Goal: Transaction & Acquisition: Purchase product/service

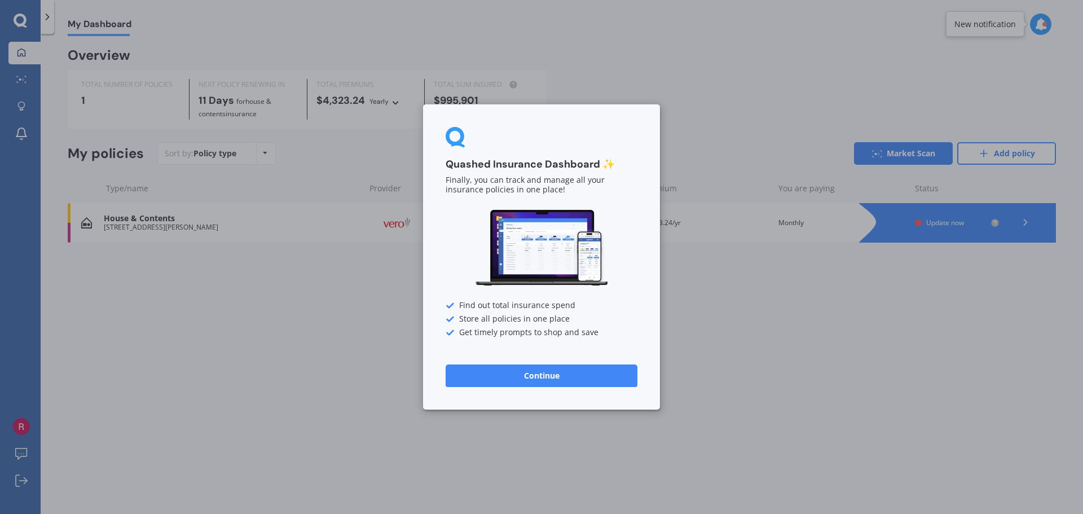
click at [551, 372] on button "Continue" at bounding box center [542, 375] width 192 height 23
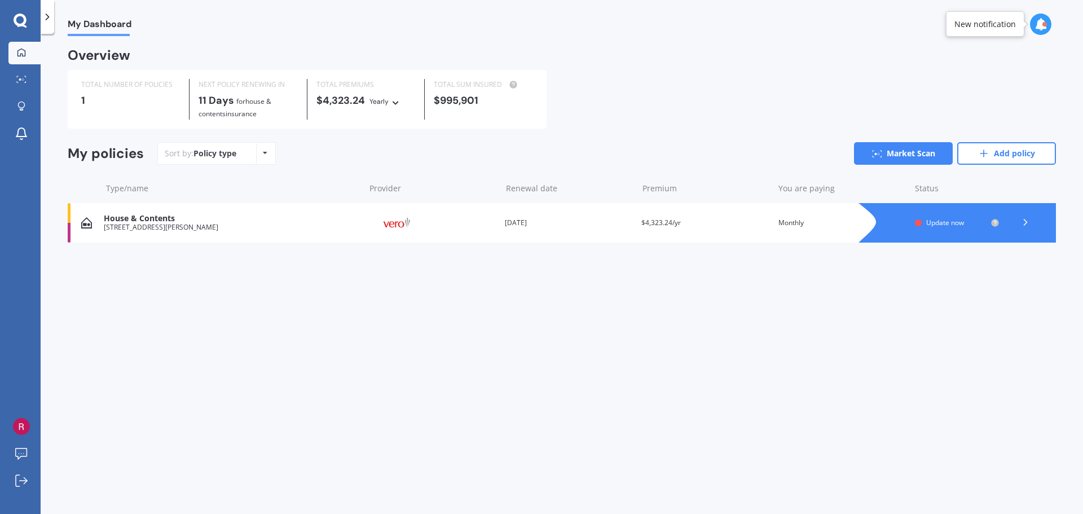
click at [948, 221] on span "Update now" at bounding box center [945, 223] width 38 height 10
click at [340, 299] on div "My Dashboard Overview TOTAL NUMBER OF POLICIES 1 NEXT POLICY RENEWING [DATE] fo…" at bounding box center [562, 276] width 1042 height 480
click at [267, 152] on div "Policy type Alphabetical Date added Renewing next" at bounding box center [264, 153] width 17 height 20
click at [570, 314] on div "My Dashboard Overview TOTAL NUMBER OF POLICIES 1 NEXT POLICY RENEWING [DATE] fo…" at bounding box center [562, 276] width 1042 height 480
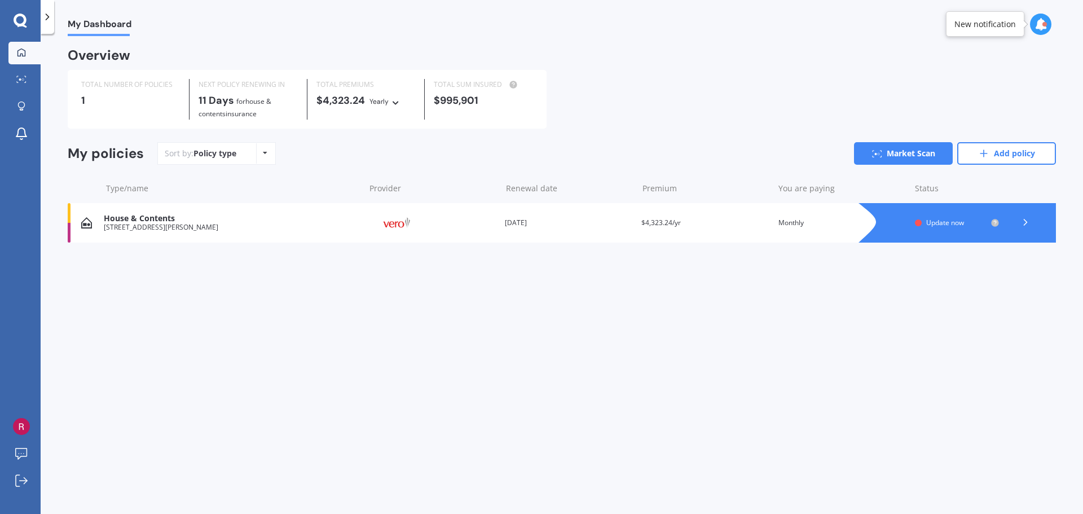
click at [670, 225] on span "$4,323.24/yr" at bounding box center [660, 223] width 39 height 10
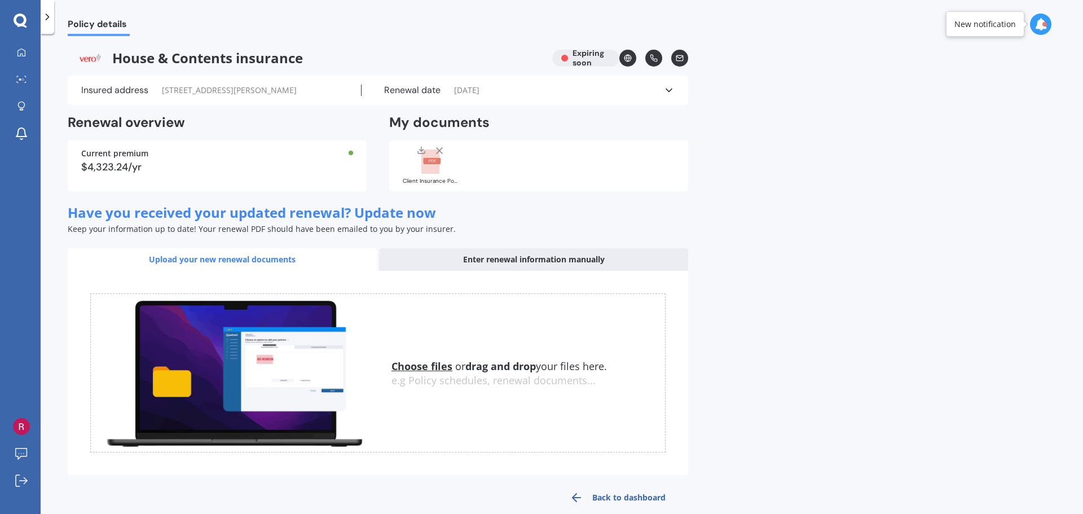
click at [439, 168] on rect at bounding box center [430, 161] width 18 height 25
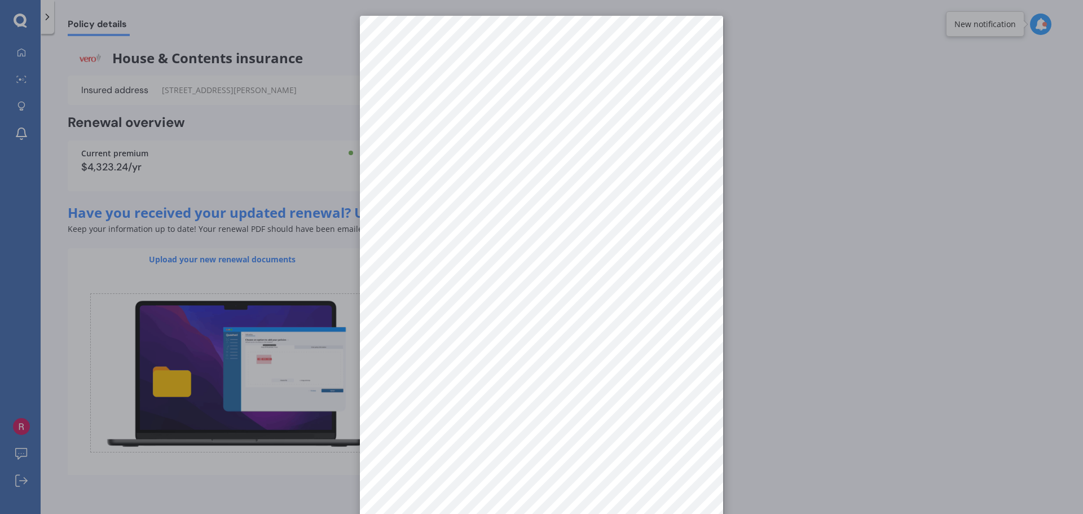
click at [872, 162] on div at bounding box center [541, 257] width 1083 height 514
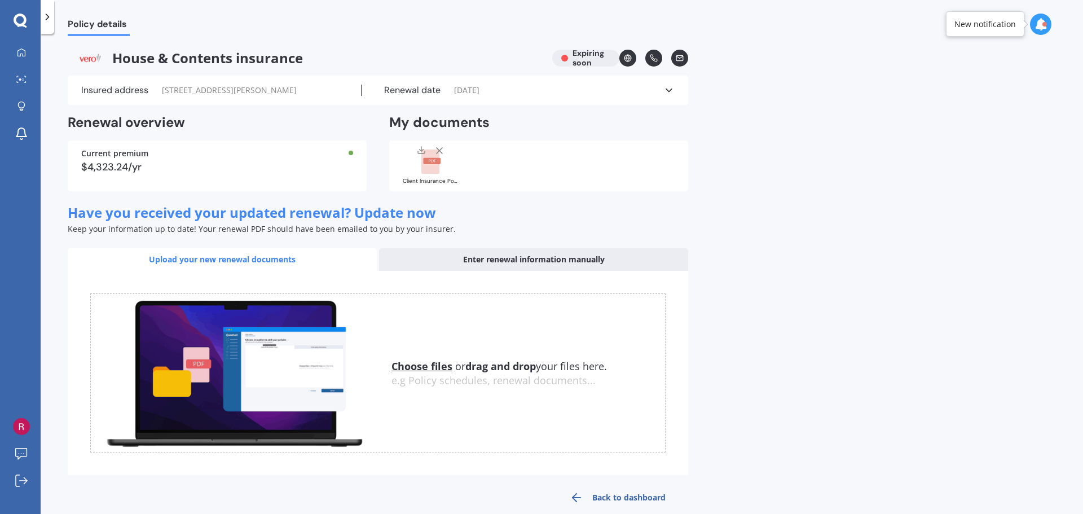
click at [351, 152] on div at bounding box center [351, 153] width 5 height 5
click at [114, 160] on div "Current premium $4,323.24/yr" at bounding box center [217, 165] width 299 height 51
click at [108, 151] on div "Current premium" at bounding box center [217, 153] width 272 height 8
drag, startPoint x: 112, startPoint y: 168, endPoint x: 67, endPoint y: 173, distance: 45.4
click at [67, 173] on div "Policy details House & Contents insurance Expiring soon Insured address [STREET…" at bounding box center [562, 276] width 1042 height 480
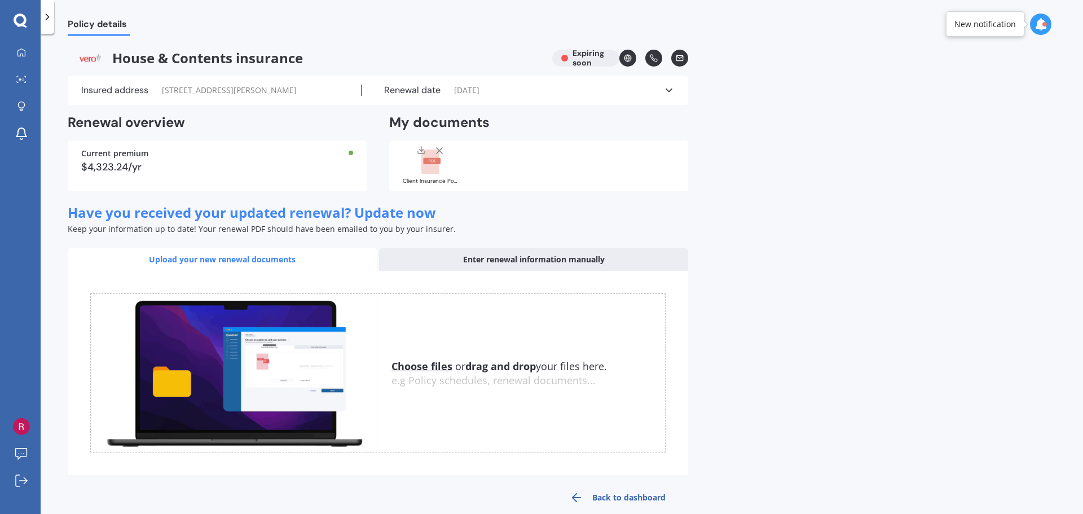
click at [149, 154] on div "Current premium" at bounding box center [217, 153] width 272 height 8
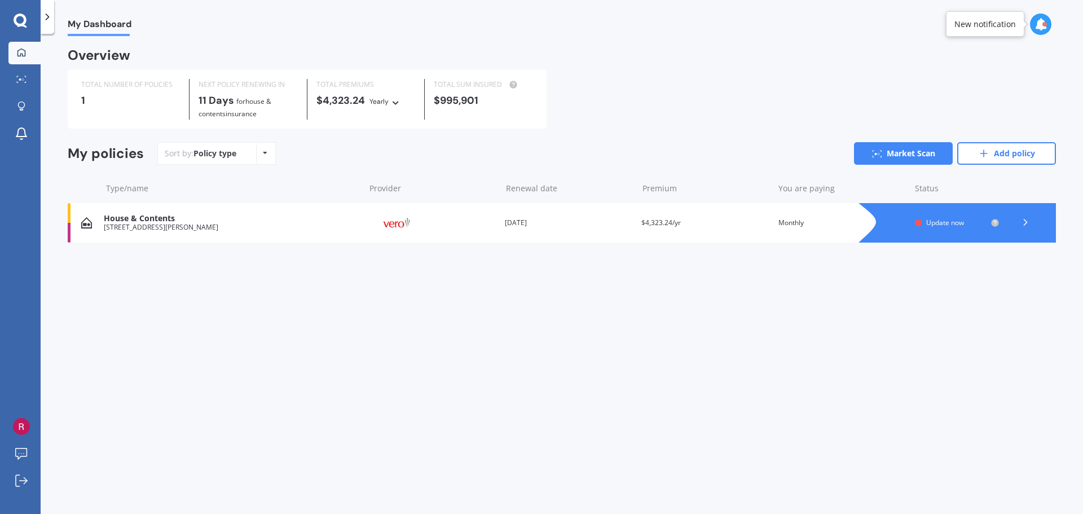
click at [398, 276] on div "My Dashboard Overview TOTAL NUMBER OF POLICIES 1 NEXT POLICY RENEWING [DATE] fo…" at bounding box center [562, 276] width 1042 height 480
click at [252, 103] on span "for House & Contents insurance" at bounding box center [235, 107] width 73 height 22
click at [365, 442] on div "My Dashboard Overview TOTAL NUMBER OF POLICIES 1 NEXT POLICY RENEWING [DATE] fo…" at bounding box center [562, 276] width 1042 height 480
click at [391, 414] on div "My Dashboard Overview TOTAL NUMBER OF POLICIES 1 NEXT POLICY RENEWING [DATE] fo…" at bounding box center [562, 276] width 1042 height 480
click at [221, 276] on div "My Dashboard Overview TOTAL NUMBER OF POLICIES 1 NEXT POLICY RENEWING [DATE] fo…" at bounding box center [562, 276] width 1042 height 480
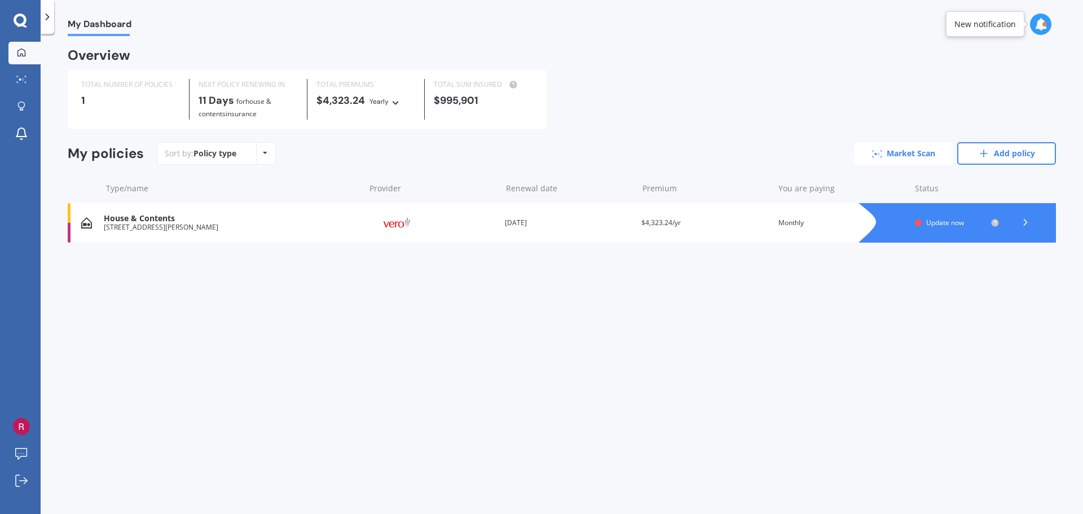
click at [902, 149] on link "Market Scan" at bounding box center [903, 153] width 99 height 23
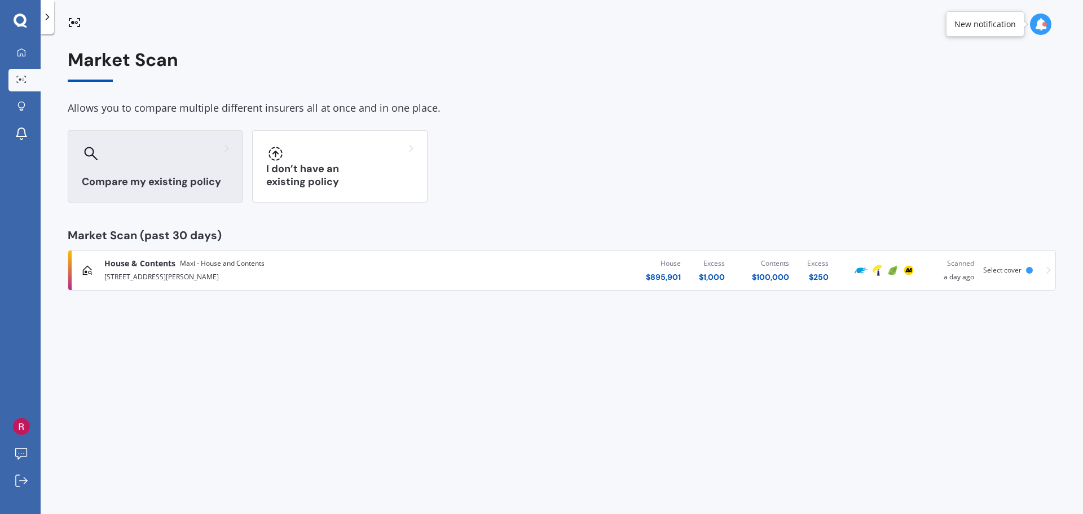
click at [178, 164] on div "Compare my existing policy" at bounding box center [155, 166] width 175 height 72
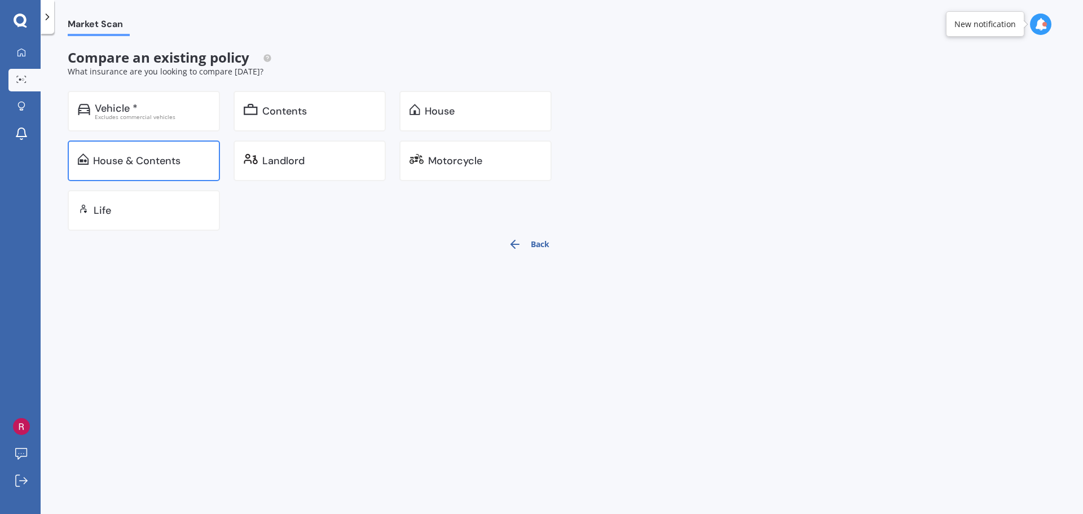
click at [174, 162] on div "House & Contents" at bounding box center [136, 160] width 87 height 11
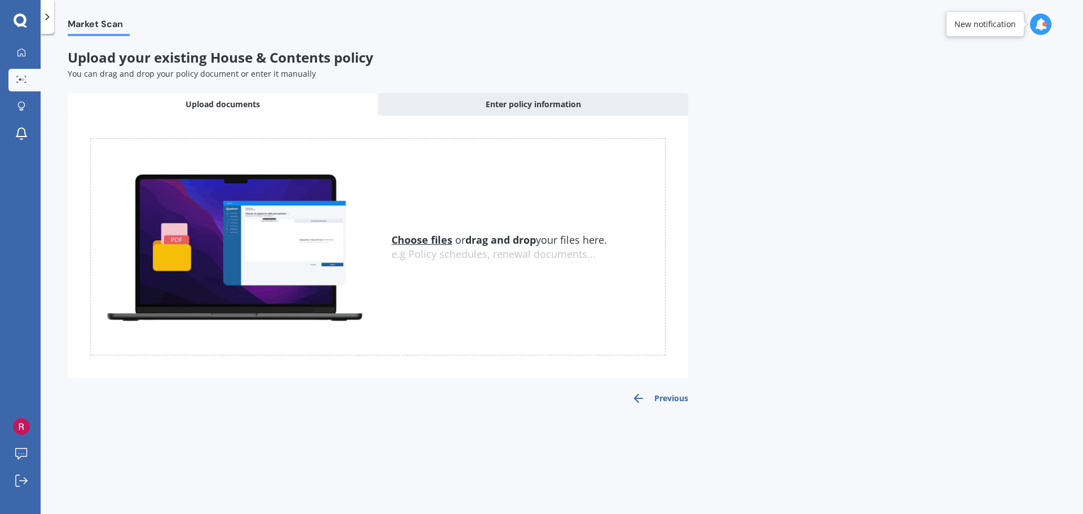
click at [438, 241] on u "Choose files" at bounding box center [421, 240] width 61 height 14
click at [414, 236] on u "Choose files" at bounding box center [421, 240] width 61 height 14
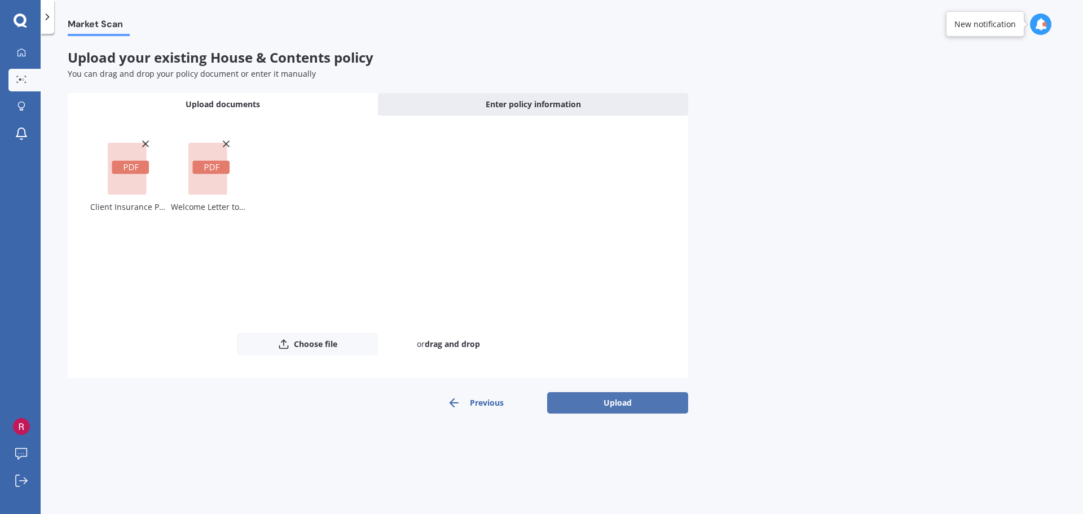
click at [641, 395] on button "Upload" at bounding box center [617, 402] width 141 height 21
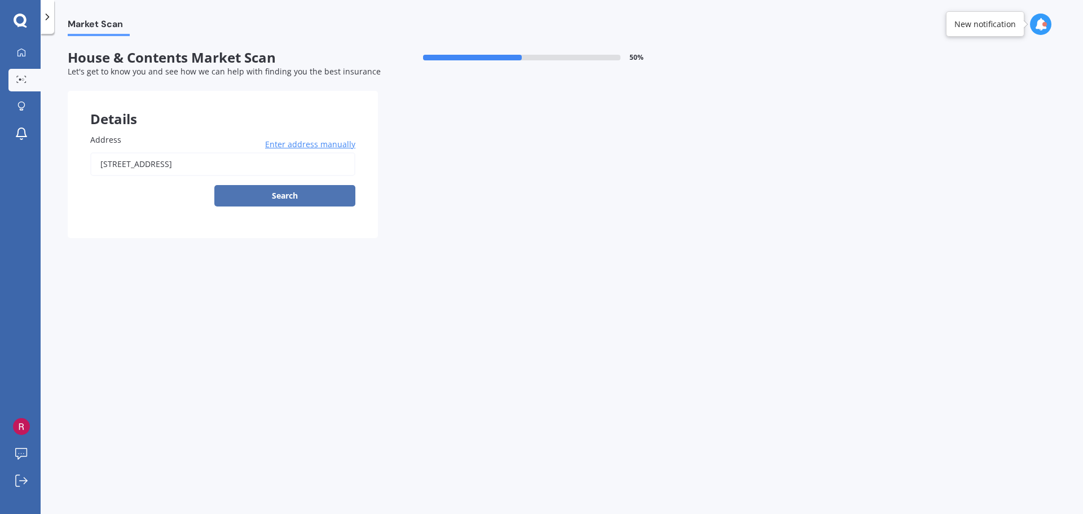
click at [304, 195] on button "Search" at bounding box center [284, 195] width 141 height 21
type input "161 Rimu Street, Maeroa, Hamilton 3200"
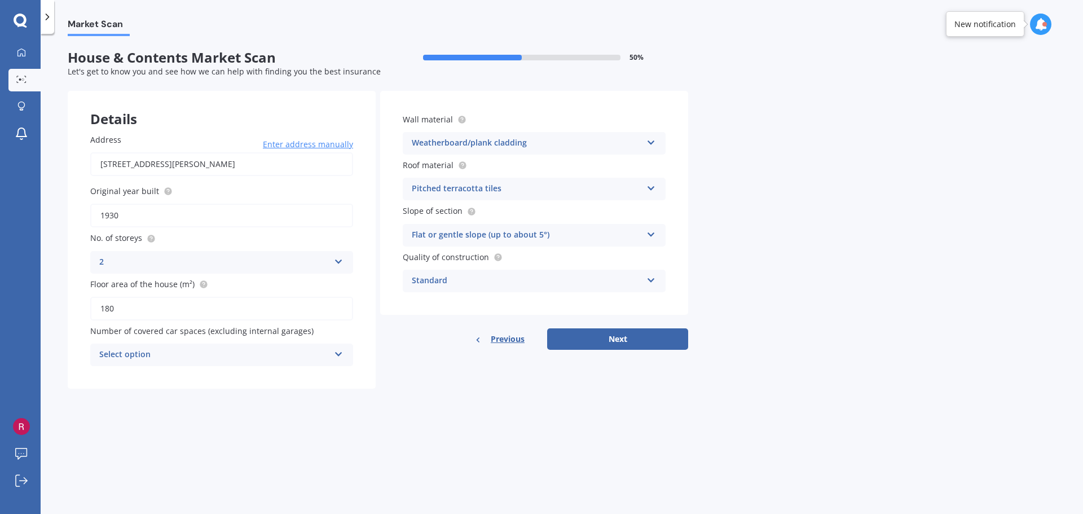
click at [282, 357] on div "Select option" at bounding box center [214, 355] width 230 height 14
click at [271, 374] on div "0" at bounding box center [222, 377] width 262 height 20
click at [651, 344] on button "Next" at bounding box center [617, 338] width 141 height 21
select select "18"
select select "09"
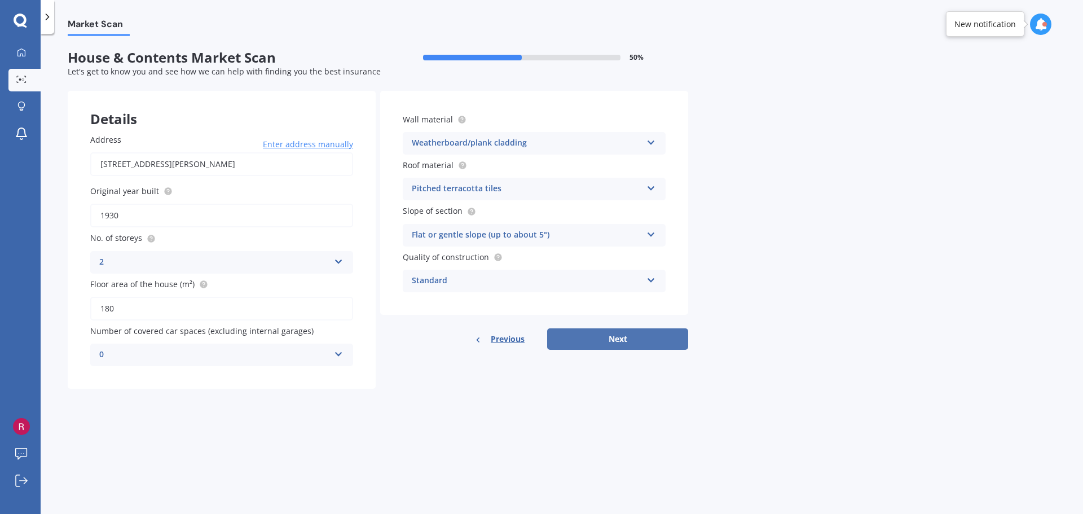
select select "1987"
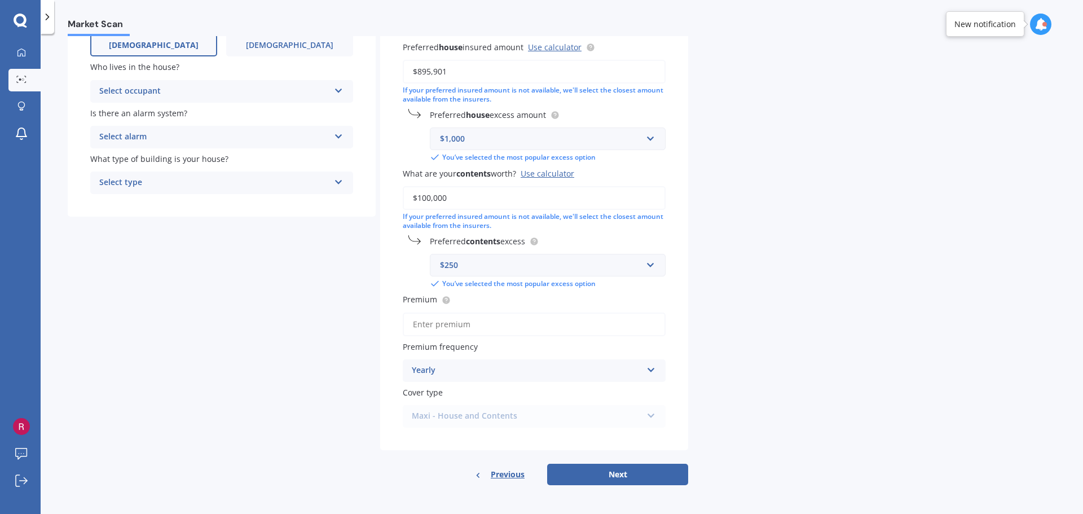
scroll to position [165, 0]
click at [623, 477] on button "Next" at bounding box center [617, 473] width 141 height 21
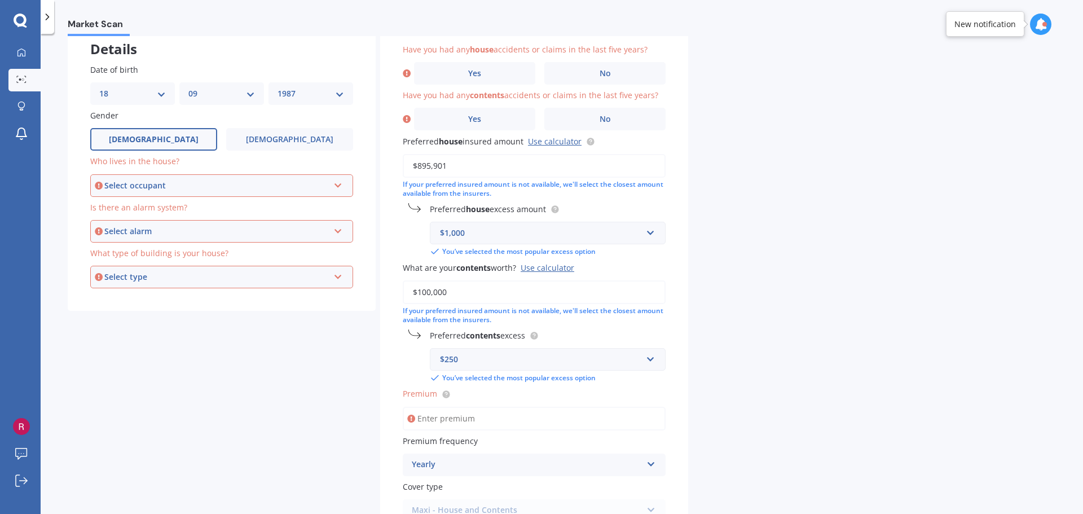
scroll to position [0, 0]
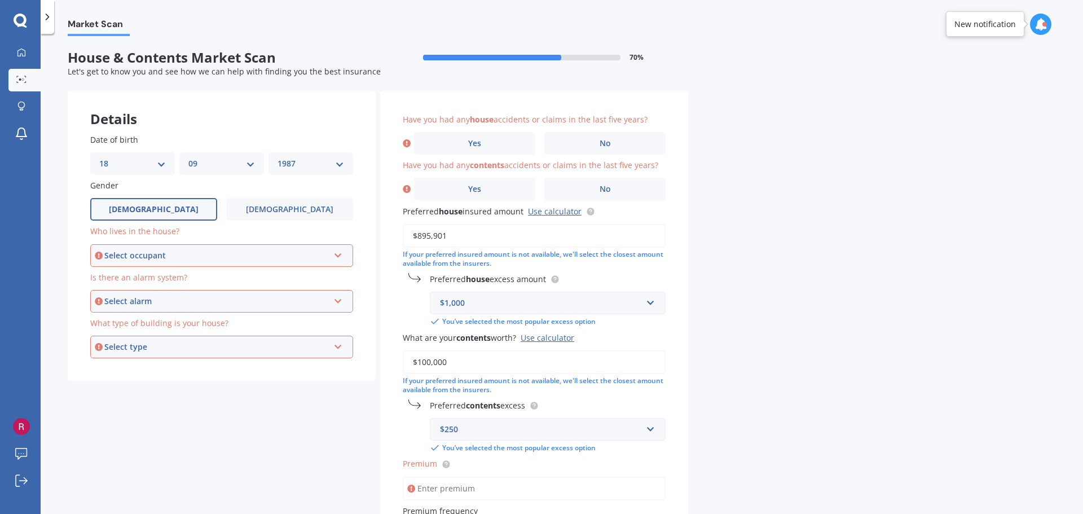
click at [232, 260] on div "Select occupant" at bounding box center [216, 255] width 224 height 12
click at [221, 299] on div "Owner + Boarder" at bounding box center [221, 297] width 261 height 20
click at [215, 307] on div "Select alarm Yes, monitored Yes, not monitored No" at bounding box center [221, 301] width 263 height 23
click at [198, 338] on div "Yes, not monitored" at bounding box center [221, 343] width 261 height 20
click at [198, 338] on div "Select type Freestanding Multi-unit (in a block of 6 or less) Multi-unit (in a …" at bounding box center [221, 347] width 263 height 23
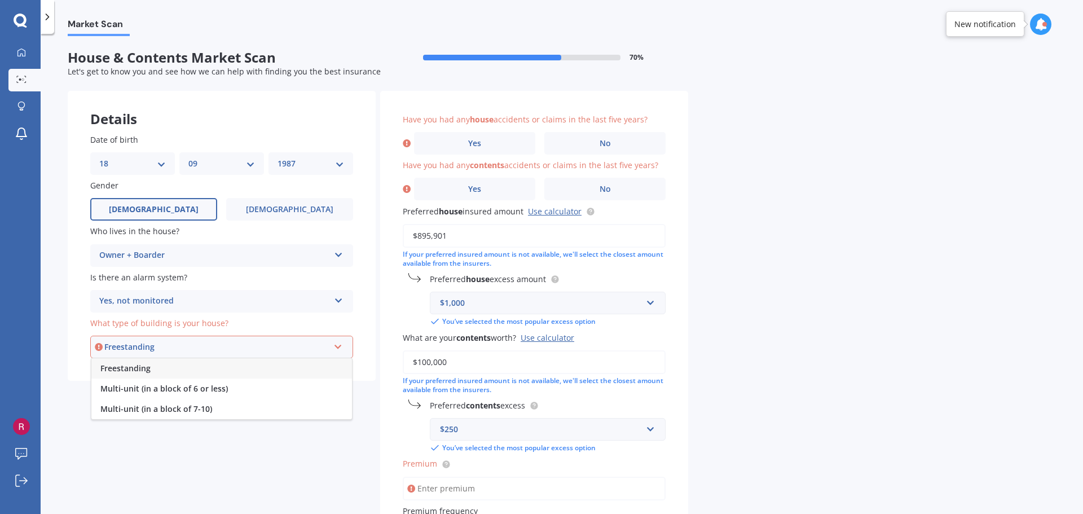
click at [201, 365] on div "Freestanding" at bounding box center [221, 368] width 261 height 20
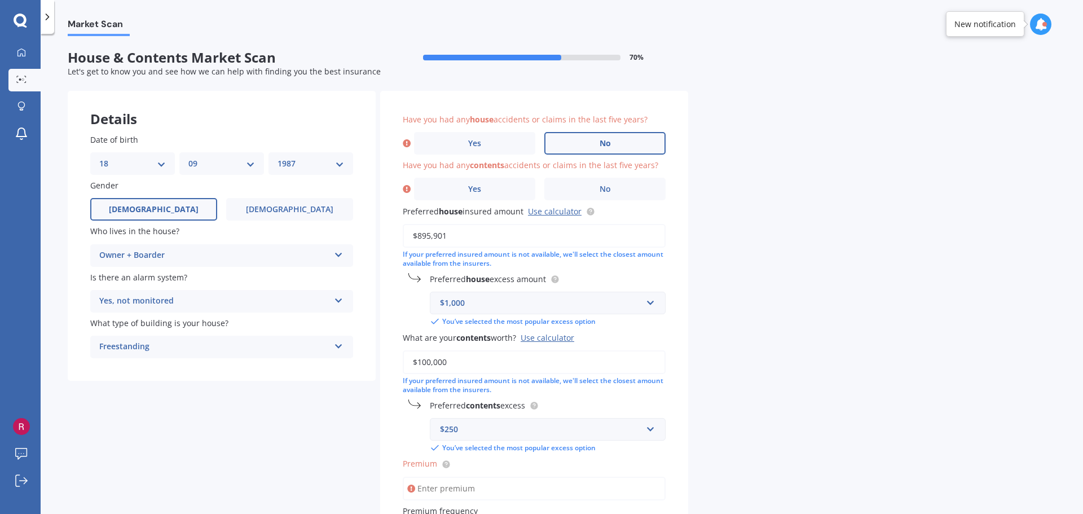
click at [624, 146] on label "No" at bounding box center [604, 143] width 121 height 23
click at [0, 0] on input "No" at bounding box center [0, 0] width 0 height 0
click at [643, 200] on label "No" at bounding box center [604, 189] width 121 height 23
click at [0, 0] on input "No" at bounding box center [0, 0] width 0 height 0
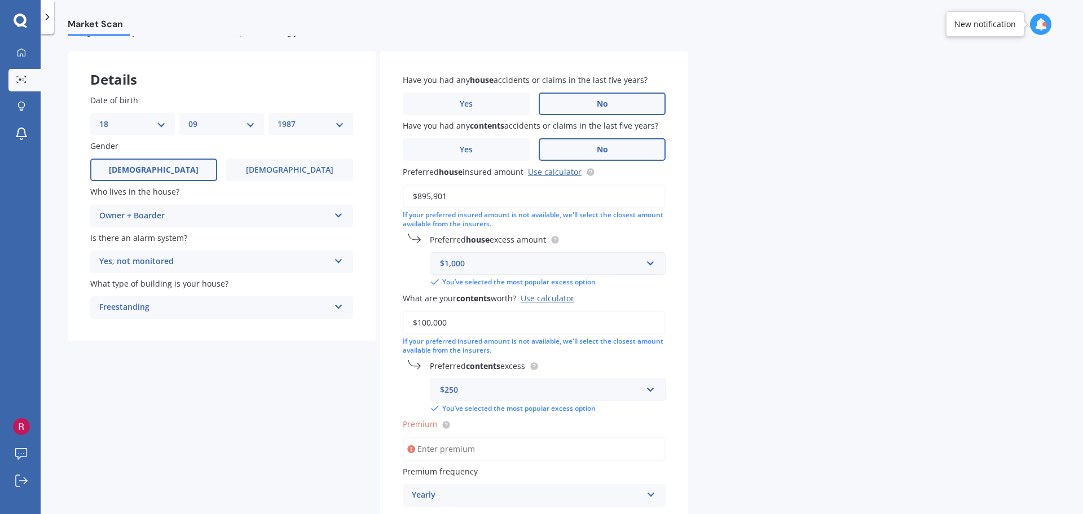
scroll to position [56, 0]
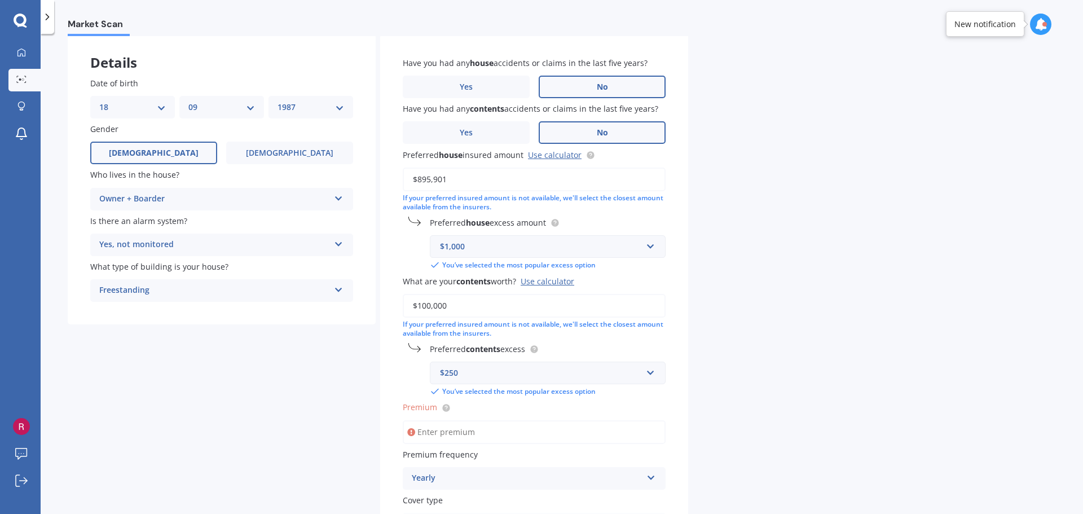
drag, startPoint x: 458, startPoint y: 182, endPoint x: 353, endPoint y: 183, distance: 104.9
click at [353, 183] on div "Details Date of birth DD 01 02 03 04 05 06 07 08 09 10 11 12 13 14 15 16 17 18 …" at bounding box center [378, 313] width 620 height 558
type input "$910,000"
click at [645, 244] on input "text" at bounding box center [544, 246] width 226 height 21
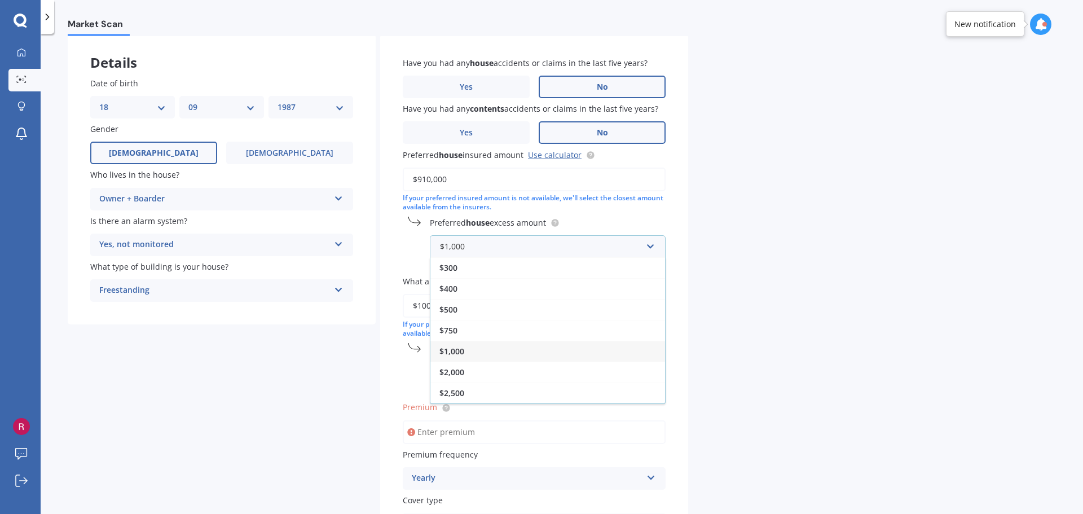
click at [621, 352] on div "$1,000" at bounding box center [547, 351] width 235 height 21
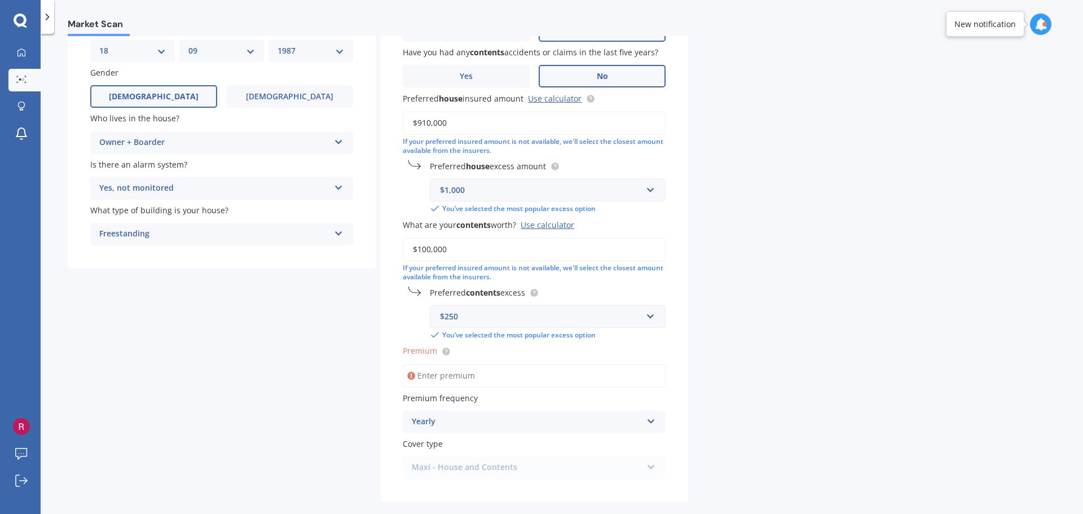
scroll to position [165, 0]
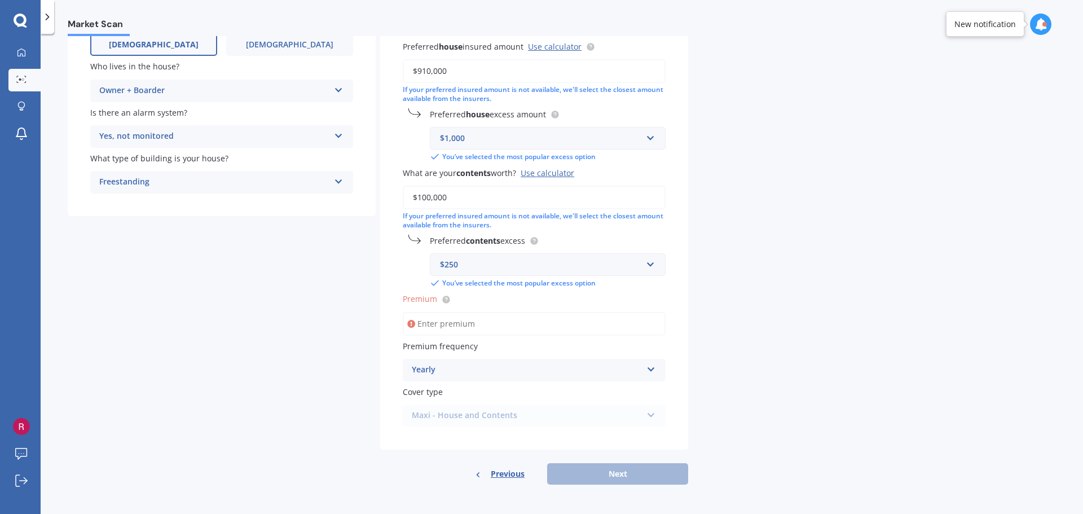
click at [562, 177] on div "Use calculator" at bounding box center [548, 173] width 54 height 11
click at [562, 186] on input "$100,000" at bounding box center [534, 198] width 263 height 24
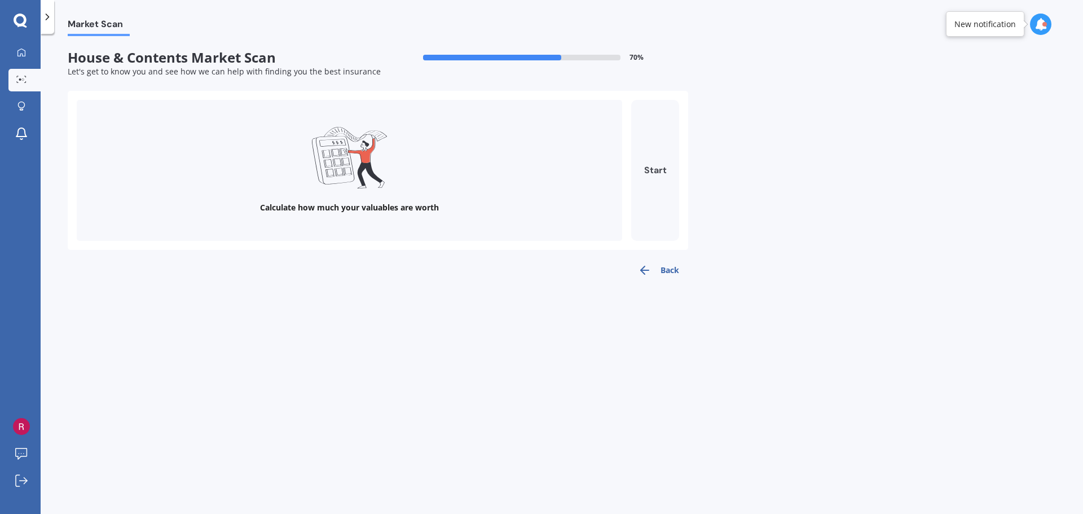
click at [661, 181] on button "Start" at bounding box center [655, 170] width 48 height 141
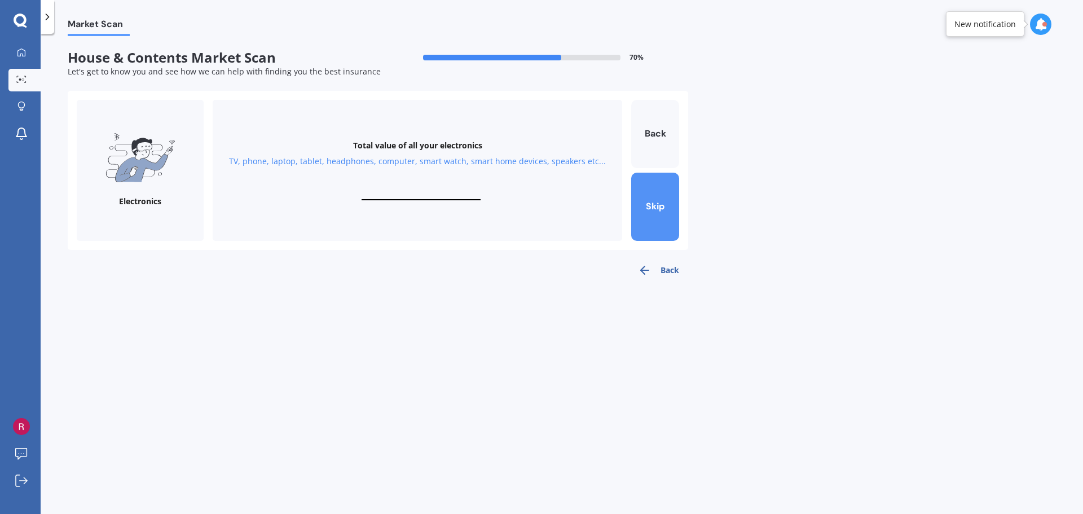
click at [660, 204] on button "Skip" at bounding box center [655, 207] width 48 height 68
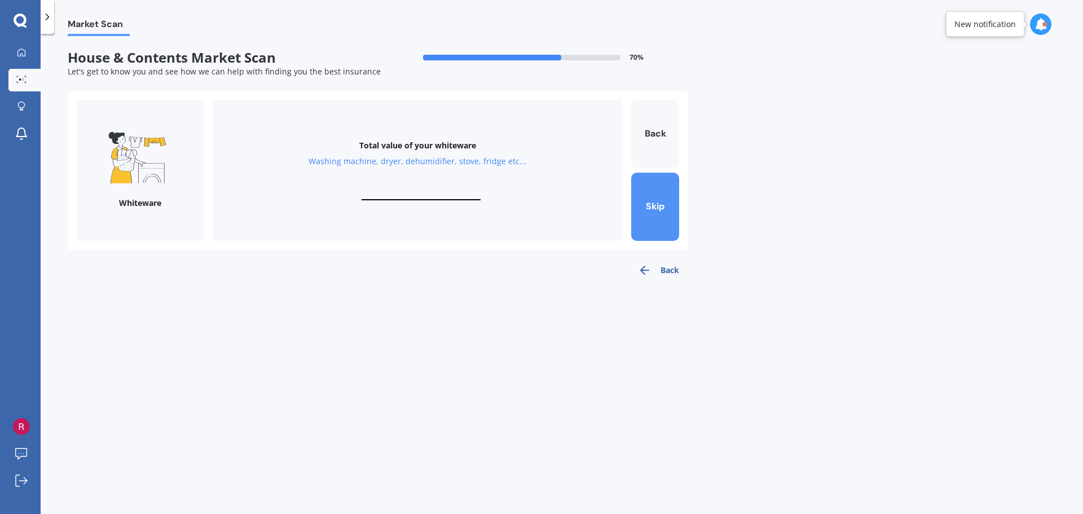
click at [660, 204] on button "Skip" at bounding box center [655, 207] width 48 height 68
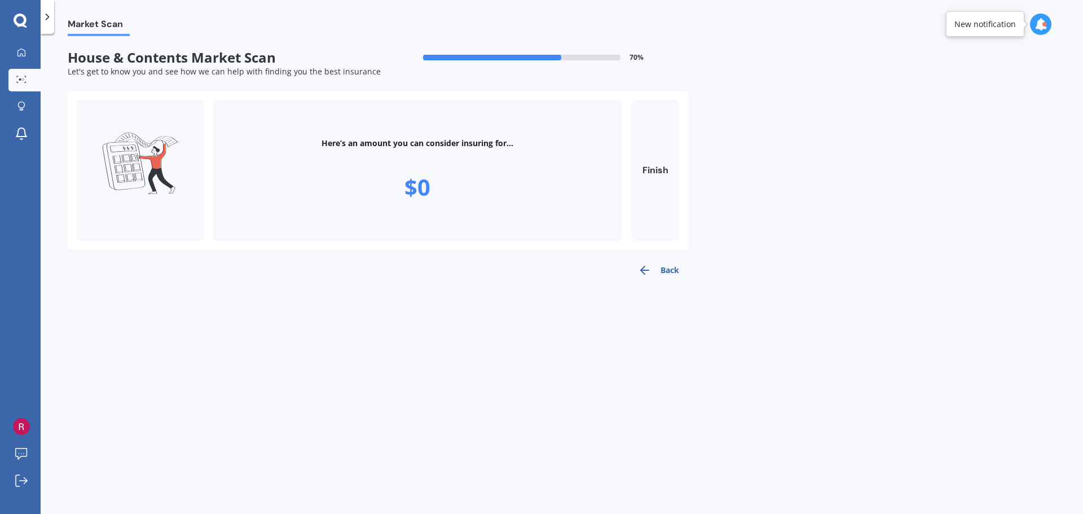
click at [660, 204] on button "Finish" at bounding box center [655, 170] width 48 height 141
type input "$0"
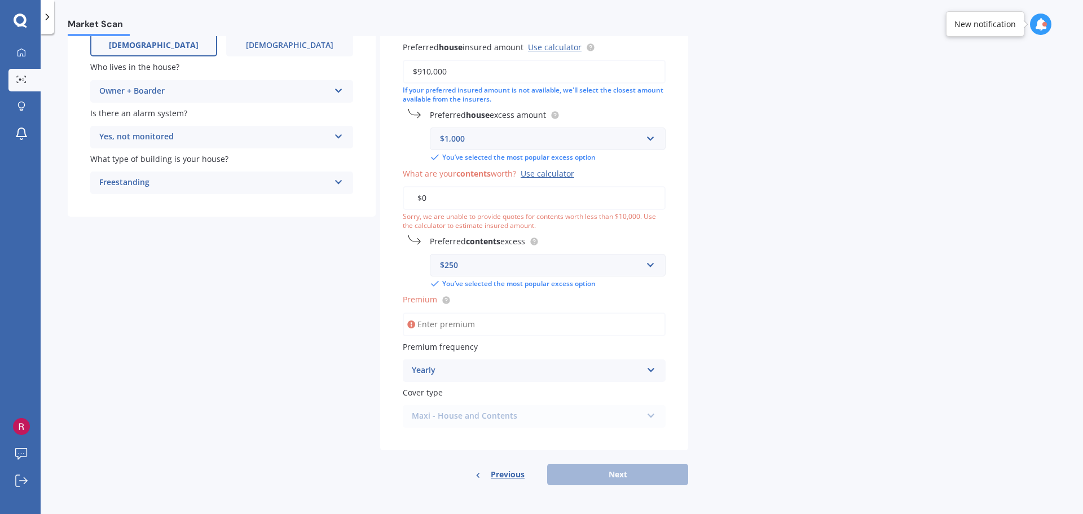
scroll to position [165, 0]
click at [482, 196] on input "$0" at bounding box center [534, 198] width 263 height 24
type input "$100,000"
click at [466, 325] on input "Premium" at bounding box center [534, 324] width 263 height 24
click at [435, 325] on input "Premium" at bounding box center [534, 324] width 263 height 24
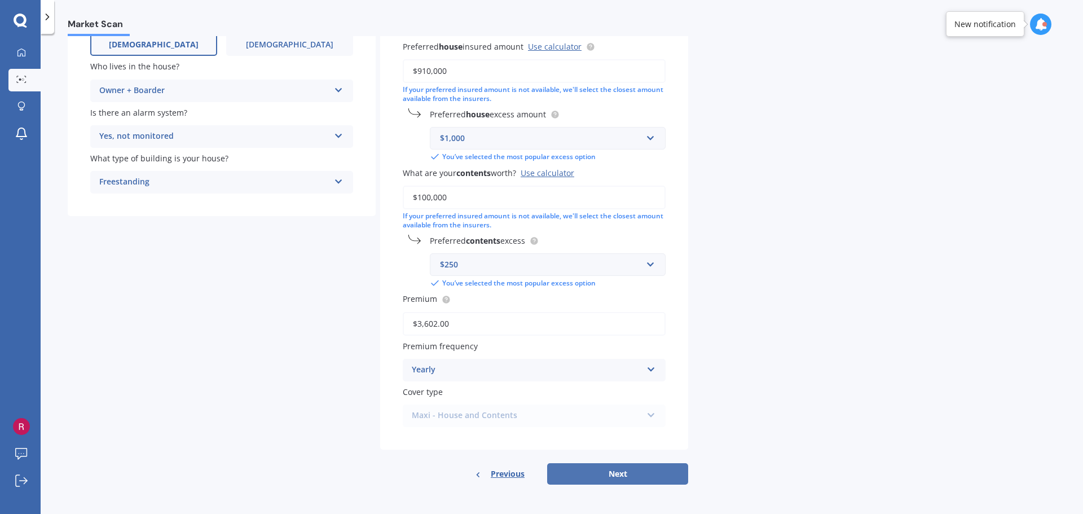
type input "$3,602.00"
click at [658, 478] on button "Next" at bounding box center [617, 473] width 141 height 21
select select "18"
select select "09"
select select "1987"
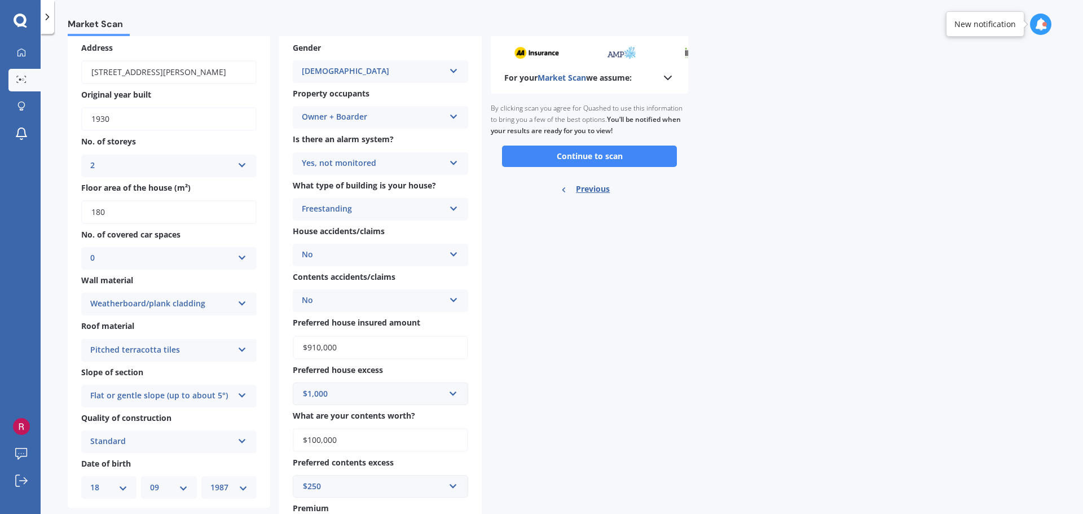
scroll to position [0, 0]
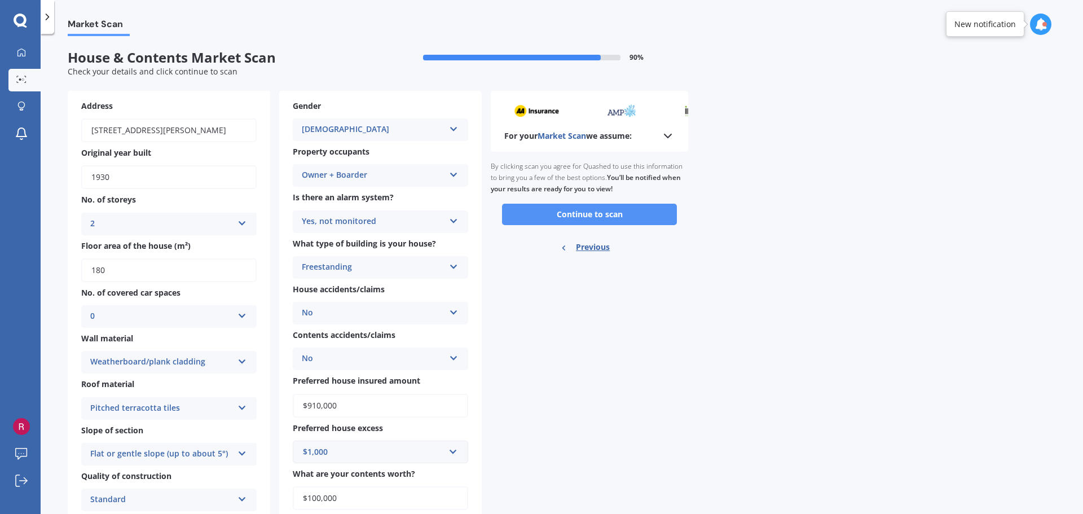
click at [635, 214] on button "Continue to scan" at bounding box center [589, 214] width 175 height 21
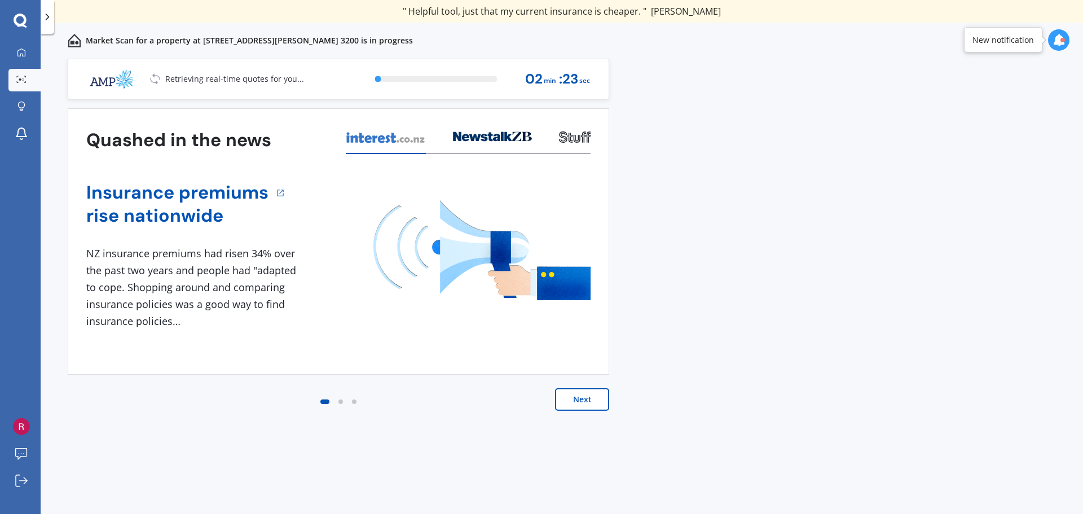
click at [596, 398] on button "Next" at bounding box center [582, 399] width 54 height 23
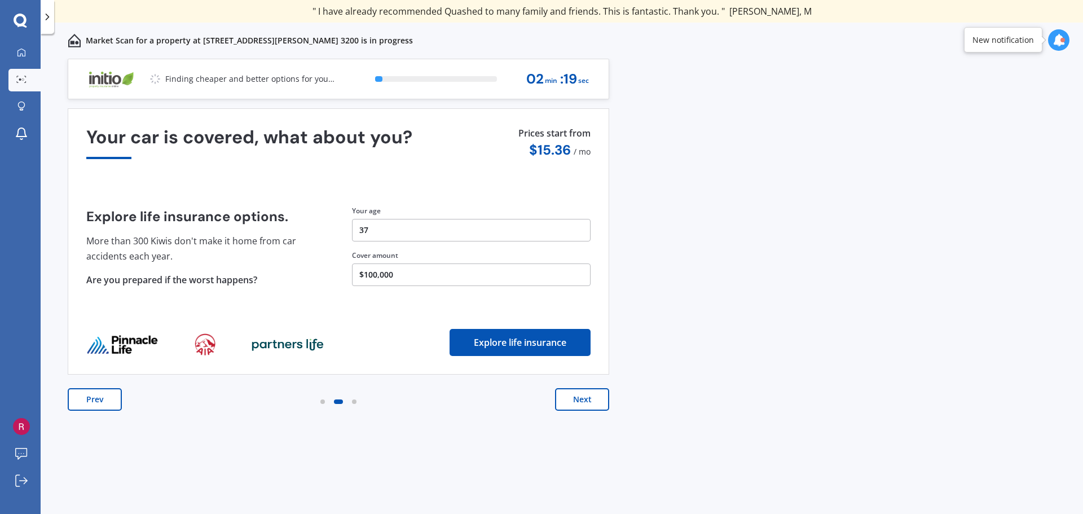
click at [595, 398] on button "Next" at bounding box center [582, 399] width 54 height 23
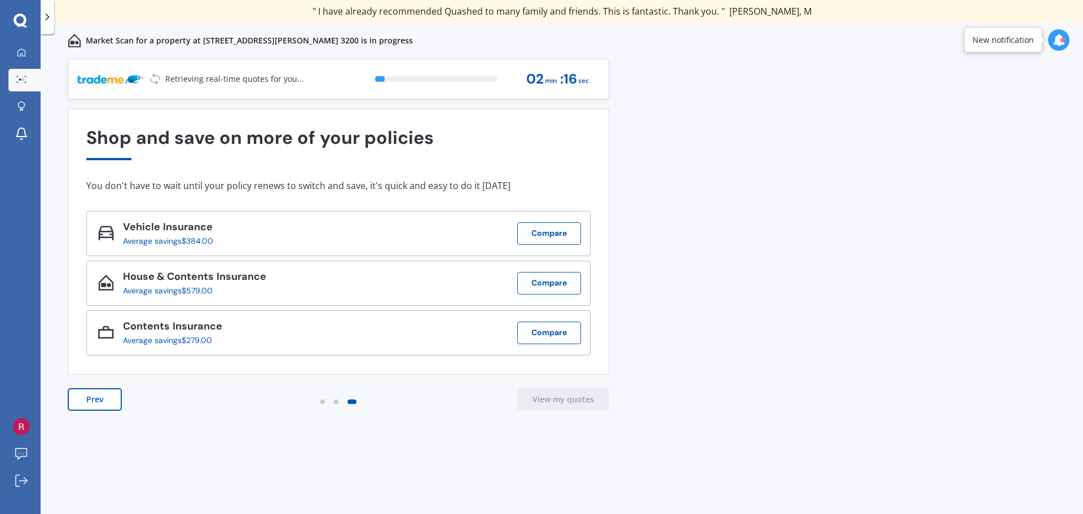
click at [655, 226] on div "Previous 60,000+ Kiwis have signed up to shop and save on insurance with us " H…" at bounding box center [562, 299] width 1042 height 480
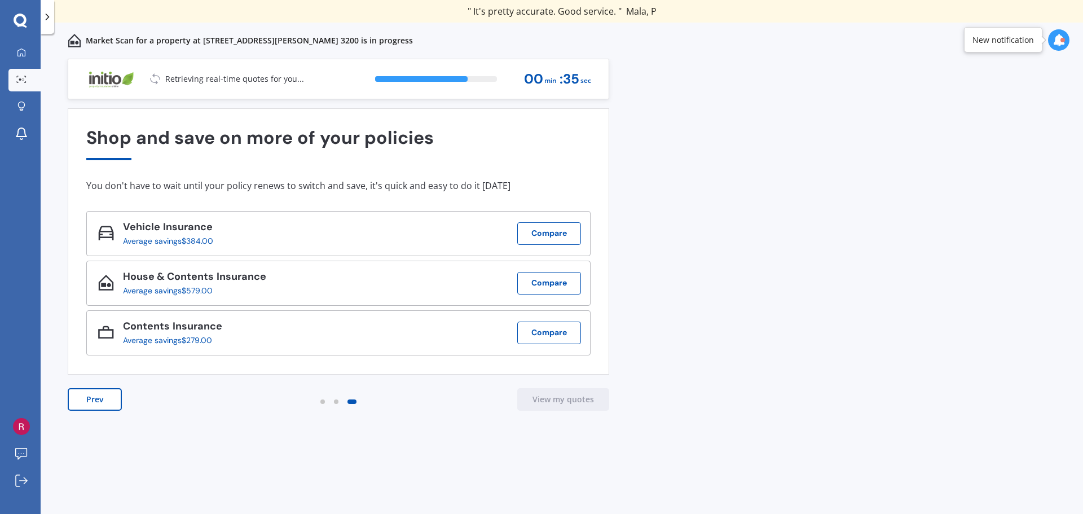
click at [825, 174] on div "Previous 60,000+ Kiwis have signed up to shop and save on insurance with us " H…" at bounding box center [562, 299] width 1042 height 480
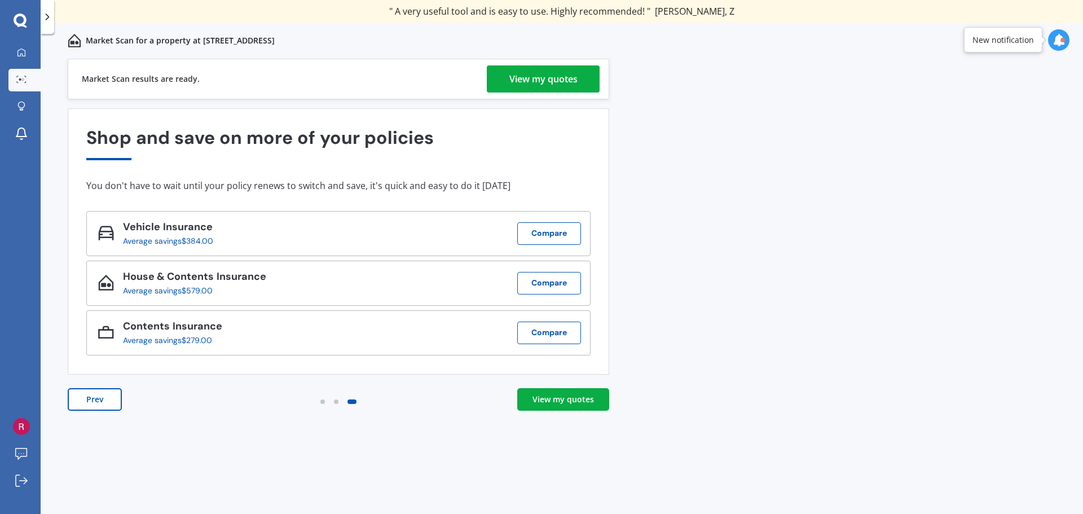
click at [584, 397] on div "View my quotes" at bounding box center [562, 399] width 61 height 11
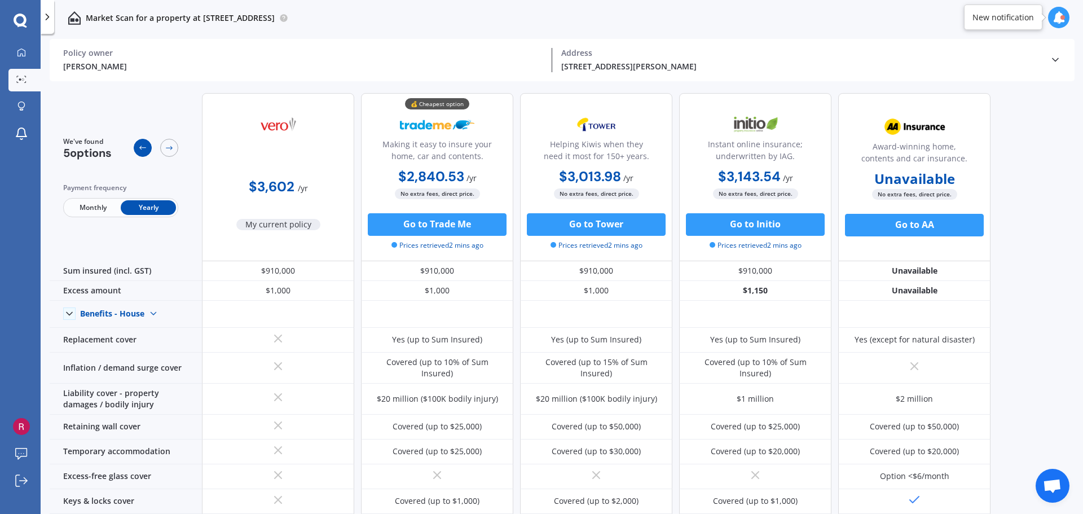
click at [135, 148] on div at bounding box center [143, 148] width 18 height 18
click at [140, 144] on icon at bounding box center [142, 147] width 9 height 9
click at [162, 149] on div at bounding box center [169, 148] width 18 height 18
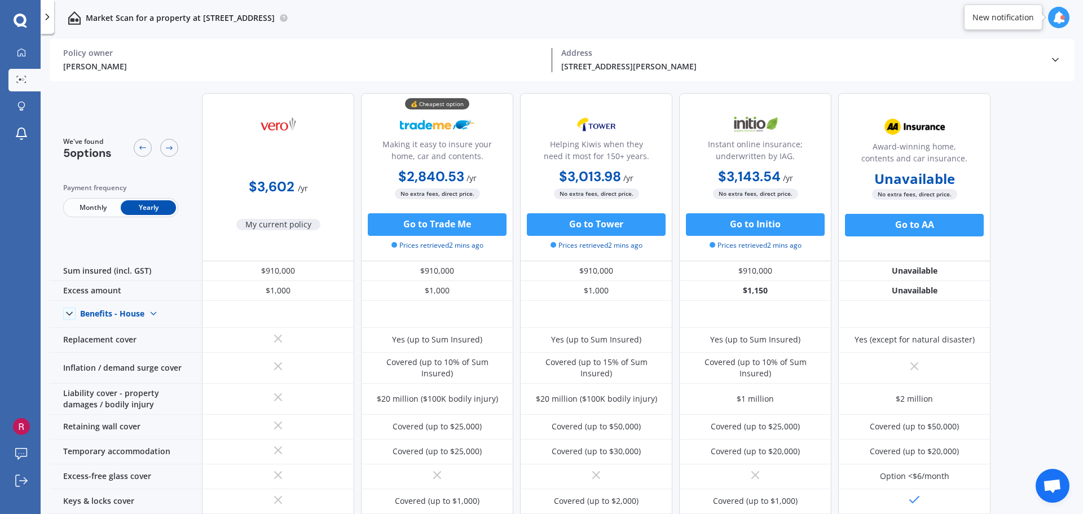
click at [126, 148] on div "We've found 5 options" at bounding box center [120, 147] width 115 height 23
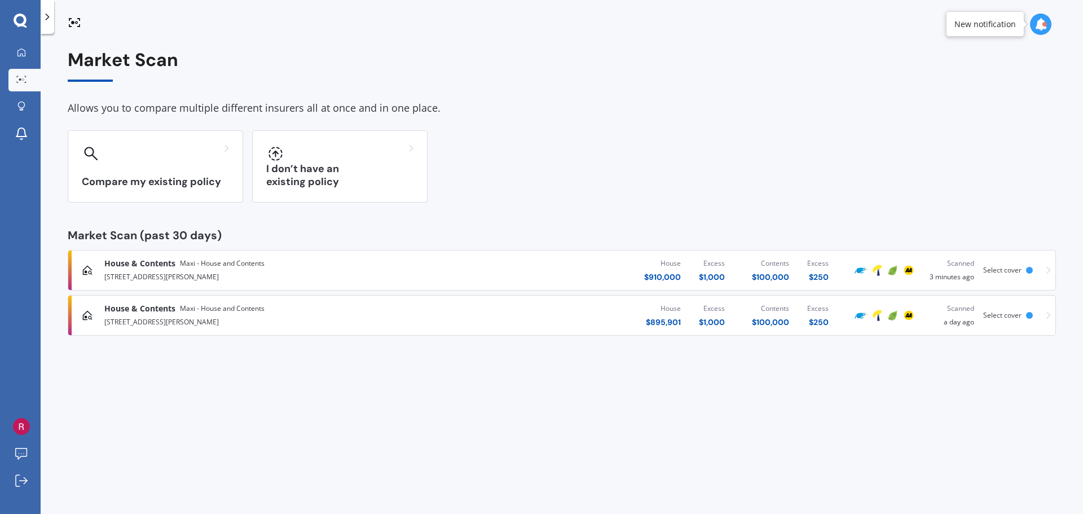
click at [671, 432] on div "Market Scan Allows you to compare multiple different insurers all at once and i…" at bounding box center [562, 276] width 1042 height 480
click at [1046, 318] on icon at bounding box center [1048, 315] width 5 height 8
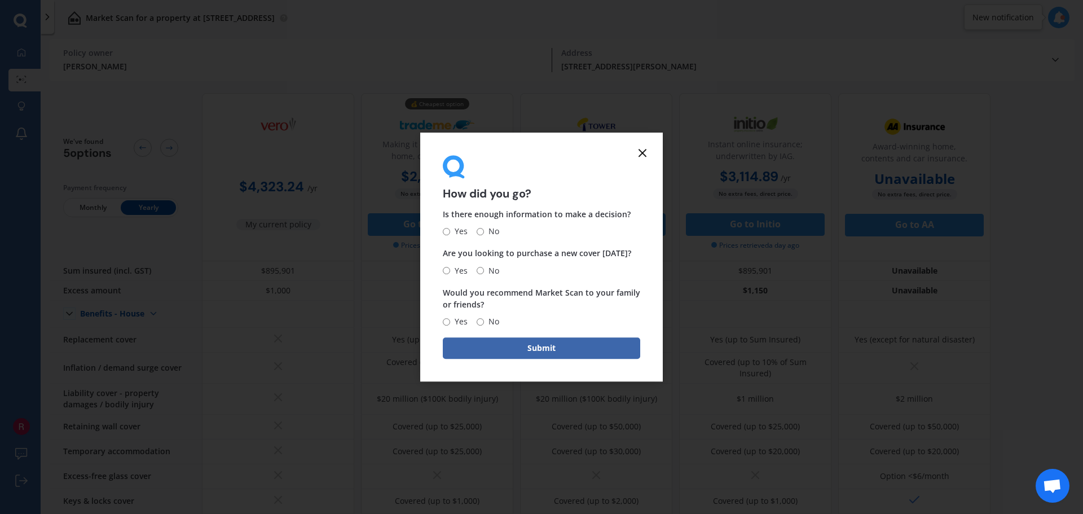
click at [647, 154] on icon at bounding box center [643, 153] width 14 height 14
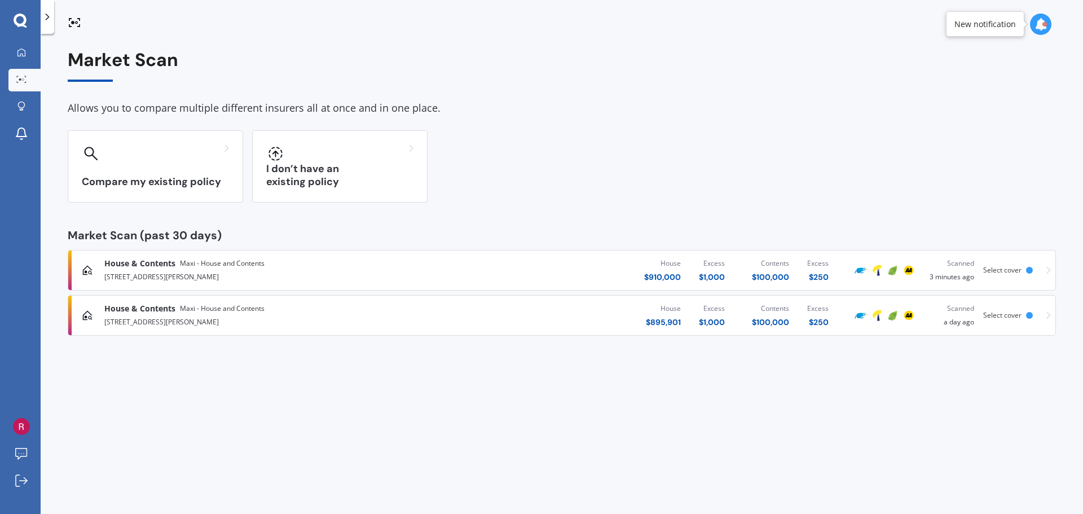
click at [574, 269] on div "House $ 910,000 Excess $ 1,000 Contents $ 100,000 Excess $ 250" at bounding box center [649, 270] width 378 height 34
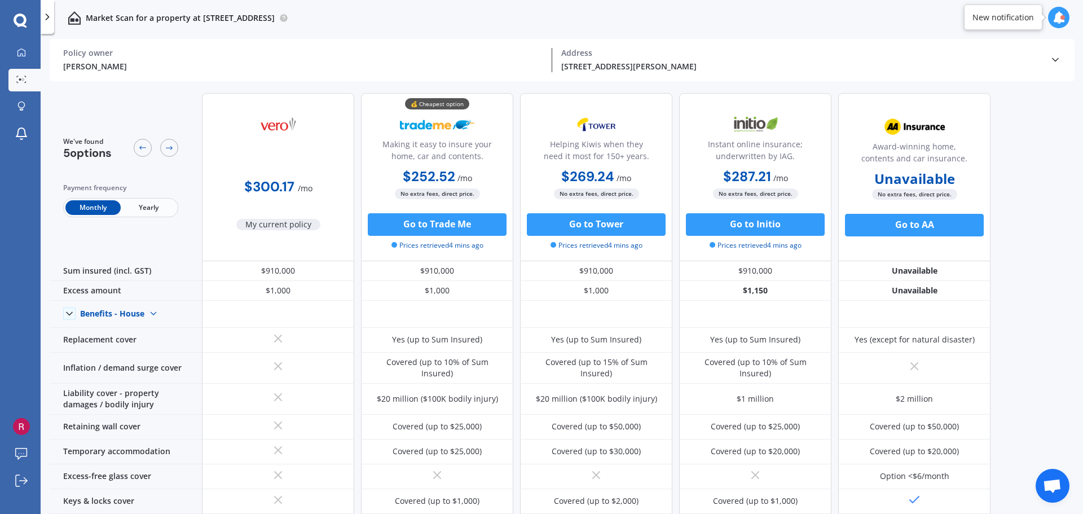
click at [168, 213] on span "Yearly" at bounding box center [148, 207] width 55 height 15
click at [1060, 16] on div at bounding box center [1062, 17] width 5 height 5
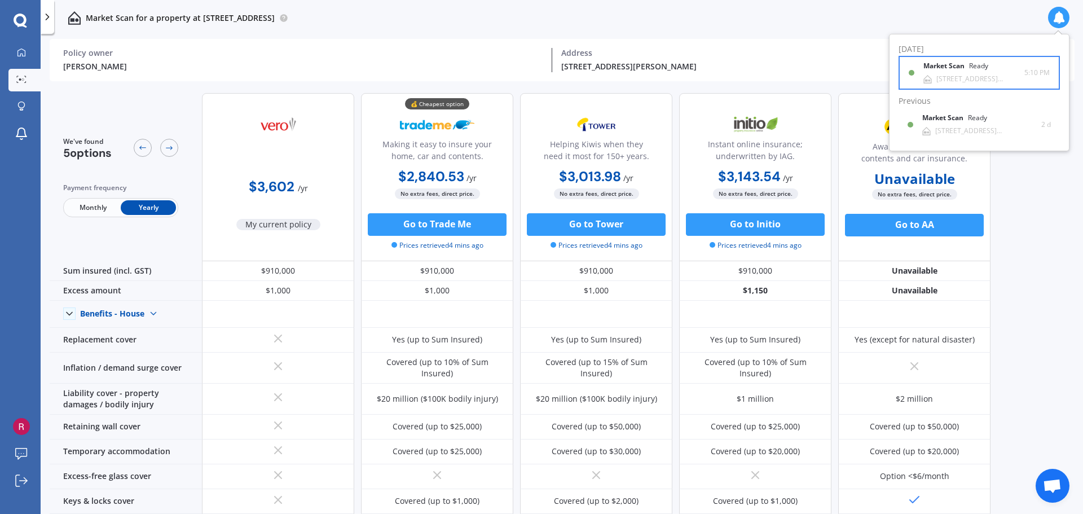
click at [1002, 68] on div "Market Scan Ready" at bounding box center [962, 68] width 78 height 12
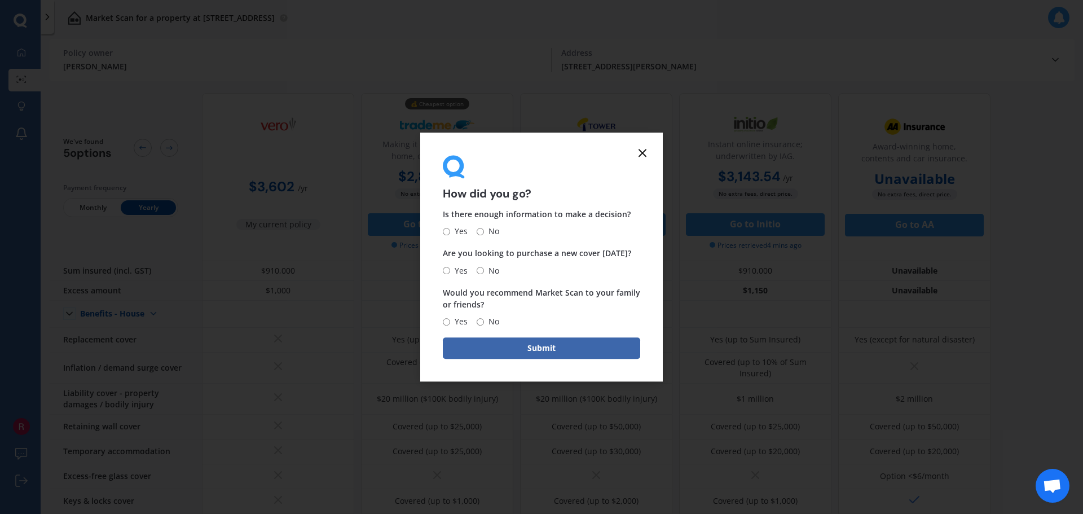
click at [641, 157] on icon at bounding box center [643, 153] width 14 height 14
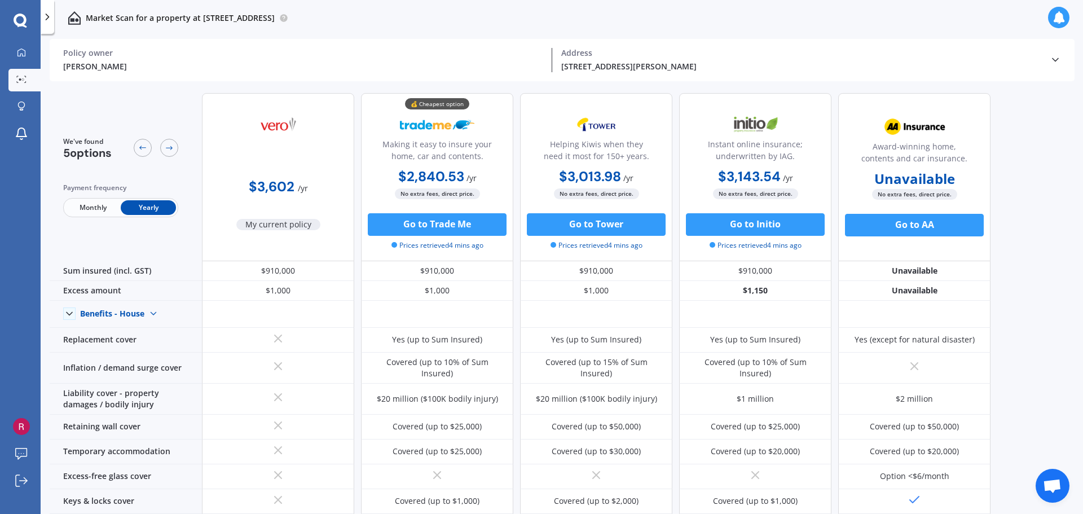
click at [1040, 287] on div "We've found 5 options Payment frequency Monthly Yearly $3,602 / yr My current p…" at bounding box center [566, 300] width 1033 height 433
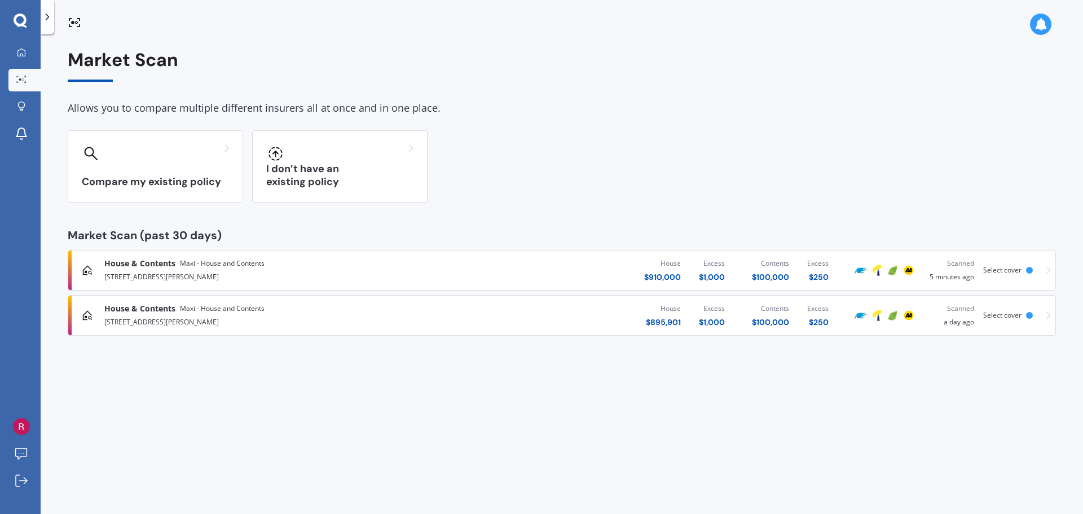
click at [144, 272] on div "161 Rimu Street, Maeroa, Hamilton 3200" at bounding box center [281, 276] width 355 height 14
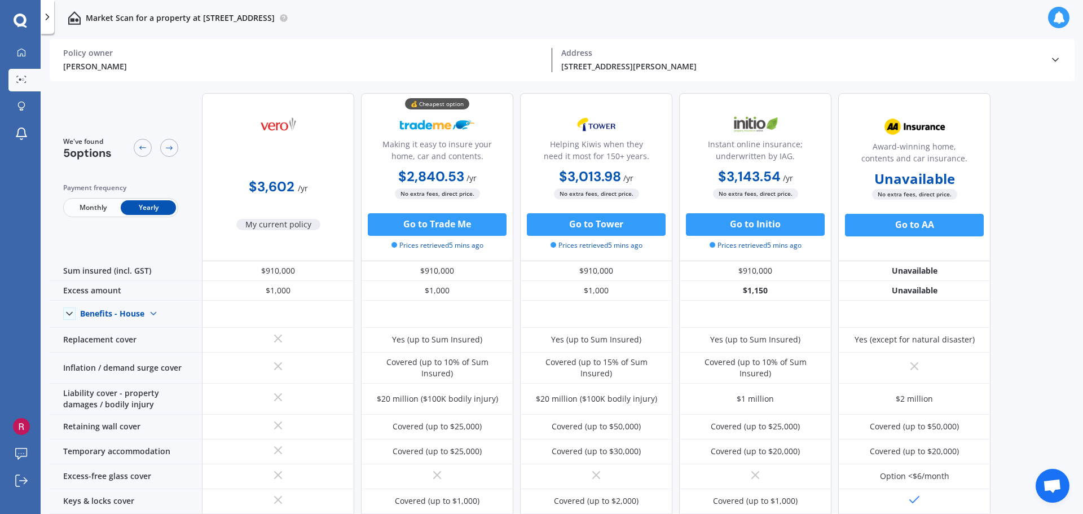
click at [77, 211] on span "Monthly" at bounding box center [92, 207] width 55 height 15
click at [149, 209] on span "Yearly" at bounding box center [148, 207] width 55 height 15
click at [95, 208] on span "Monthly" at bounding box center [92, 207] width 55 height 15
click at [601, 212] on div "No extra fees, direct price. Go to Tower Prices retrieved 5 mins ago" at bounding box center [596, 219] width 152 height 62
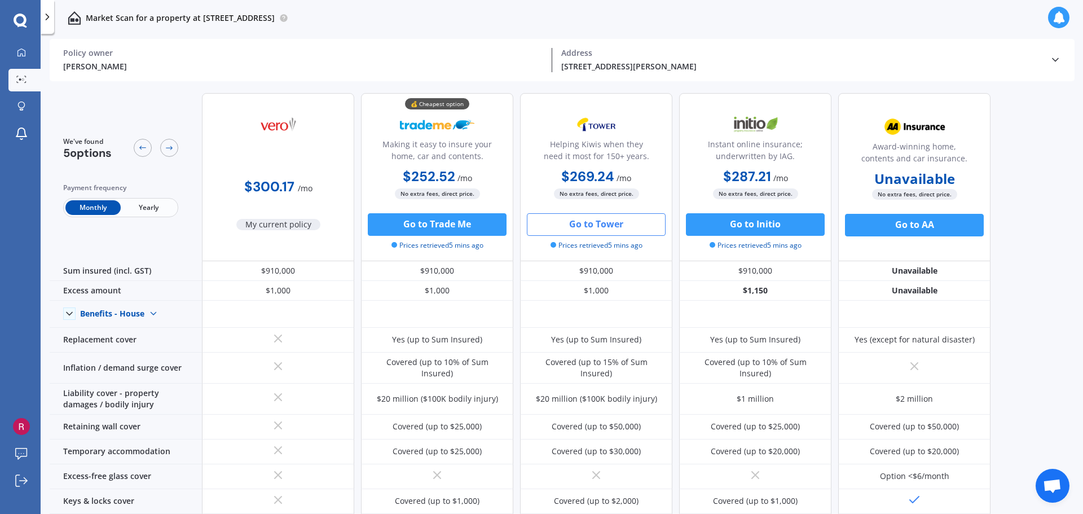
click at [599, 223] on button "Go to Tower" at bounding box center [596, 224] width 139 height 23
